Goal: Task Accomplishment & Management: Manage account settings

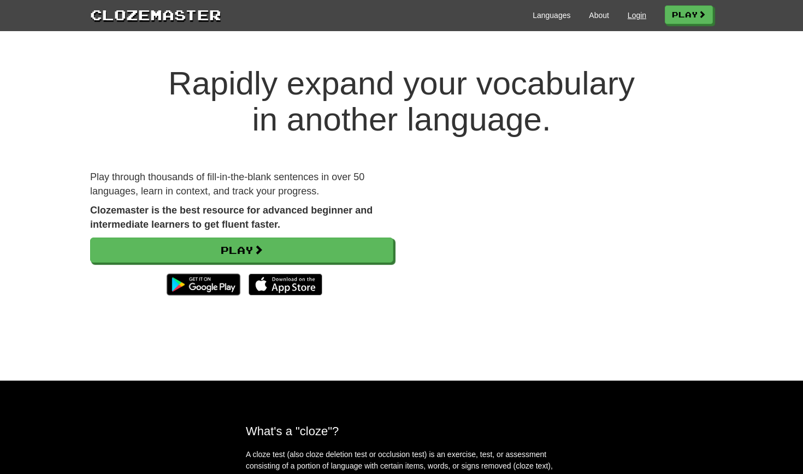
click at [627, 14] on link "Login" at bounding box center [636, 15] width 19 height 11
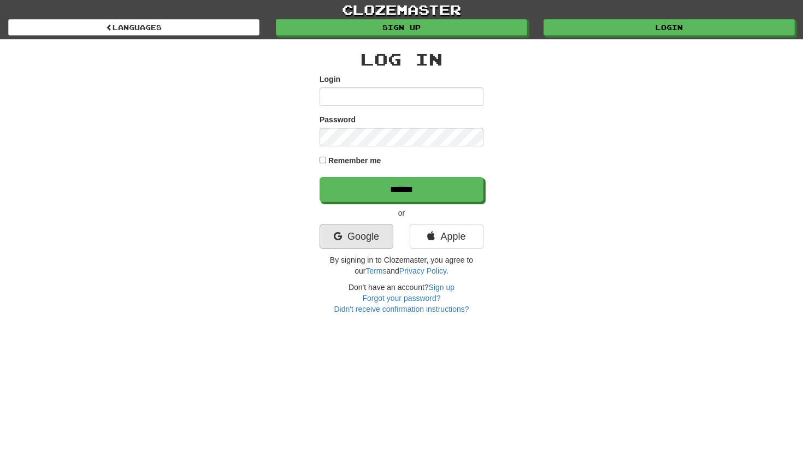
click at [346, 237] on link "Google" at bounding box center [356, 236] width 74 height 25
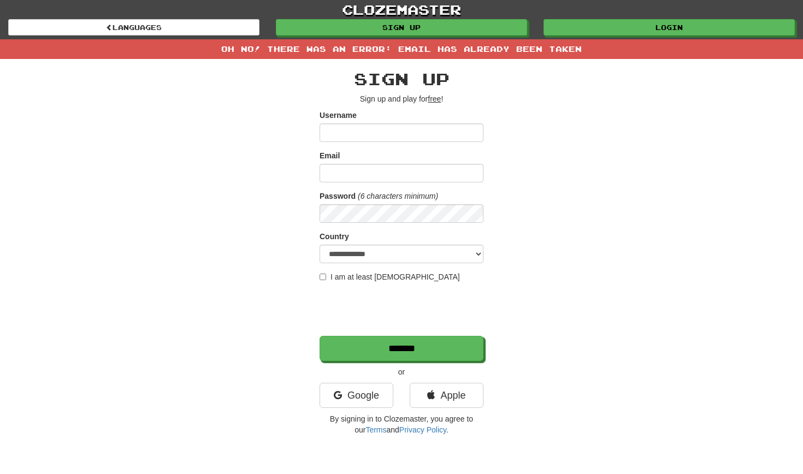
click at [376, 134] on input "Username" at bounding box center [401, 132] width 164 height 19
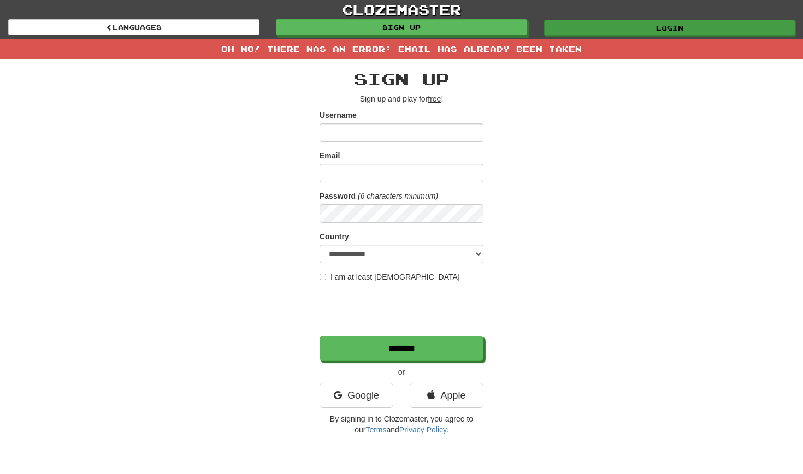
click at [606, 27] on link "Login" at bounding box center [669, 28] width 251 height 16
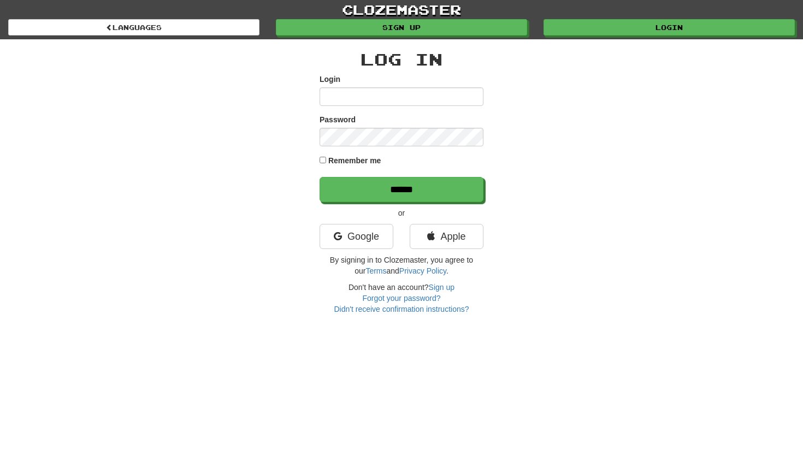
click at [336, 97] on input "Login" at bounding box center [401, 96] width 164 height 19
click at [349, 93] on input "Login" at bounding box center [401, 96] width 164 height 19
click at [352, 240] on link "Google" at bounding box center [356, 236] width 74 height 25
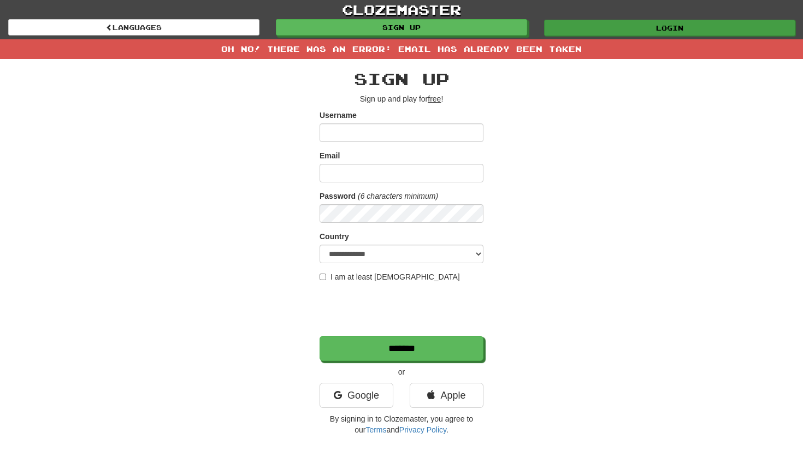
click at [602, 29] on link "Login" at bounding box center [669, 28] width 251 height 16
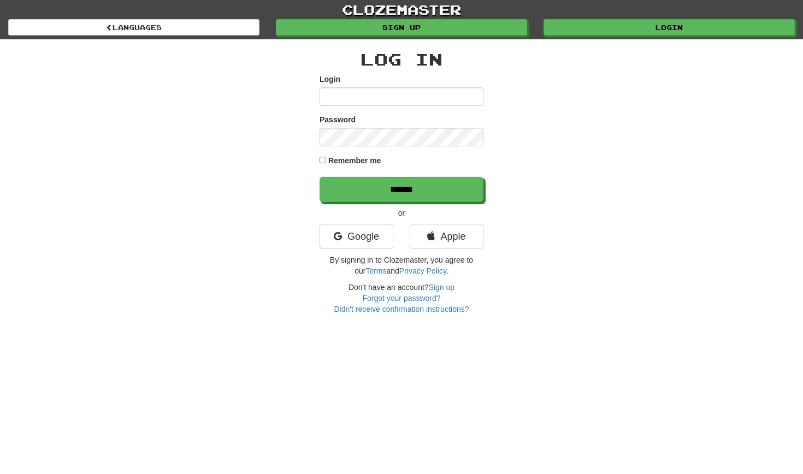
click at [343, 96] on input "Login" at bounding box center [401, 96] width 164 height 19
type input "**********"
click at [401, 189] on input "******" at bounding box center [401, 189] width 164 height 25
